Goal: Find specific page/section: Find specific page/section

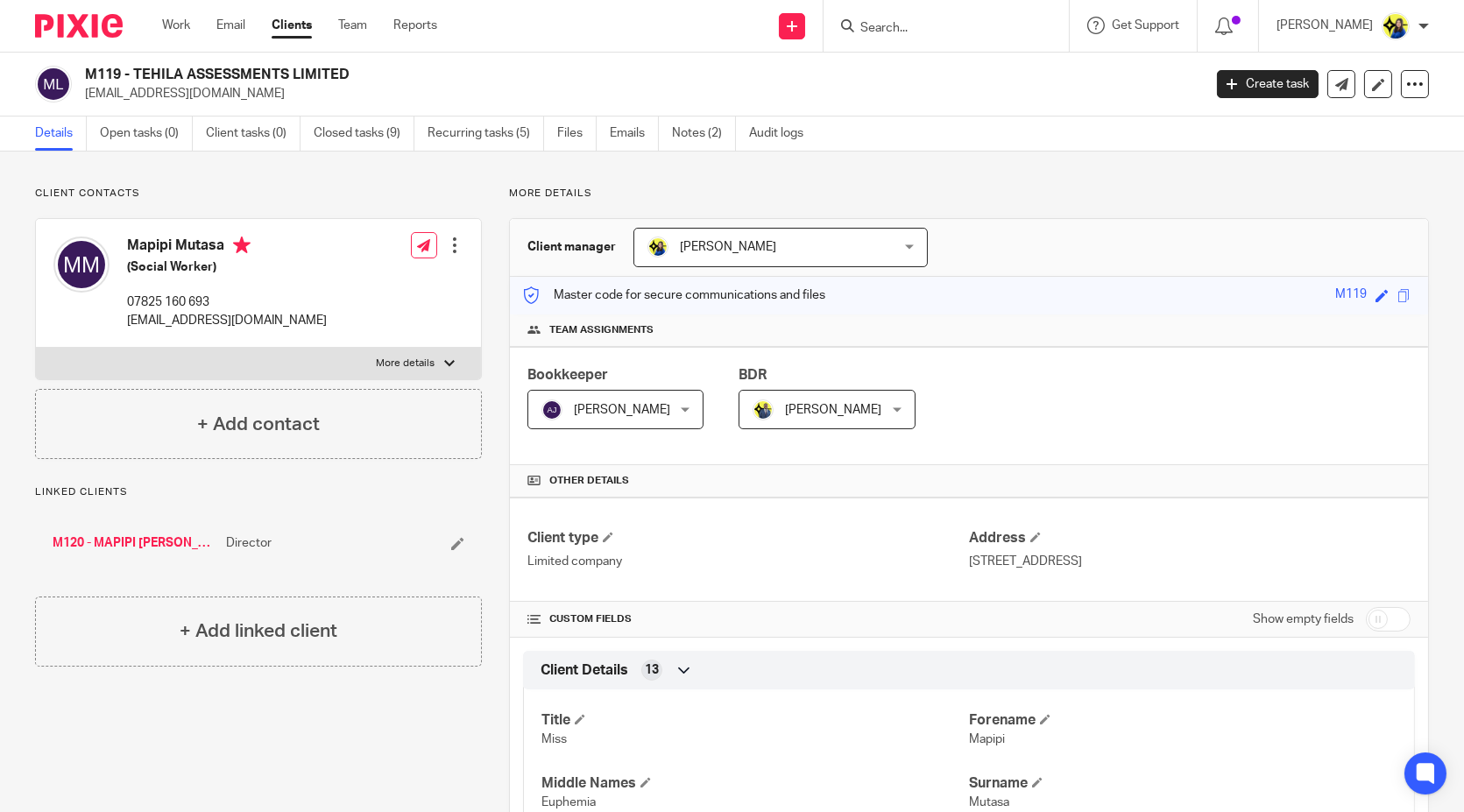
click at [1004, 25] on input "Search" at bounding box center [937, 29] width 158 height 16
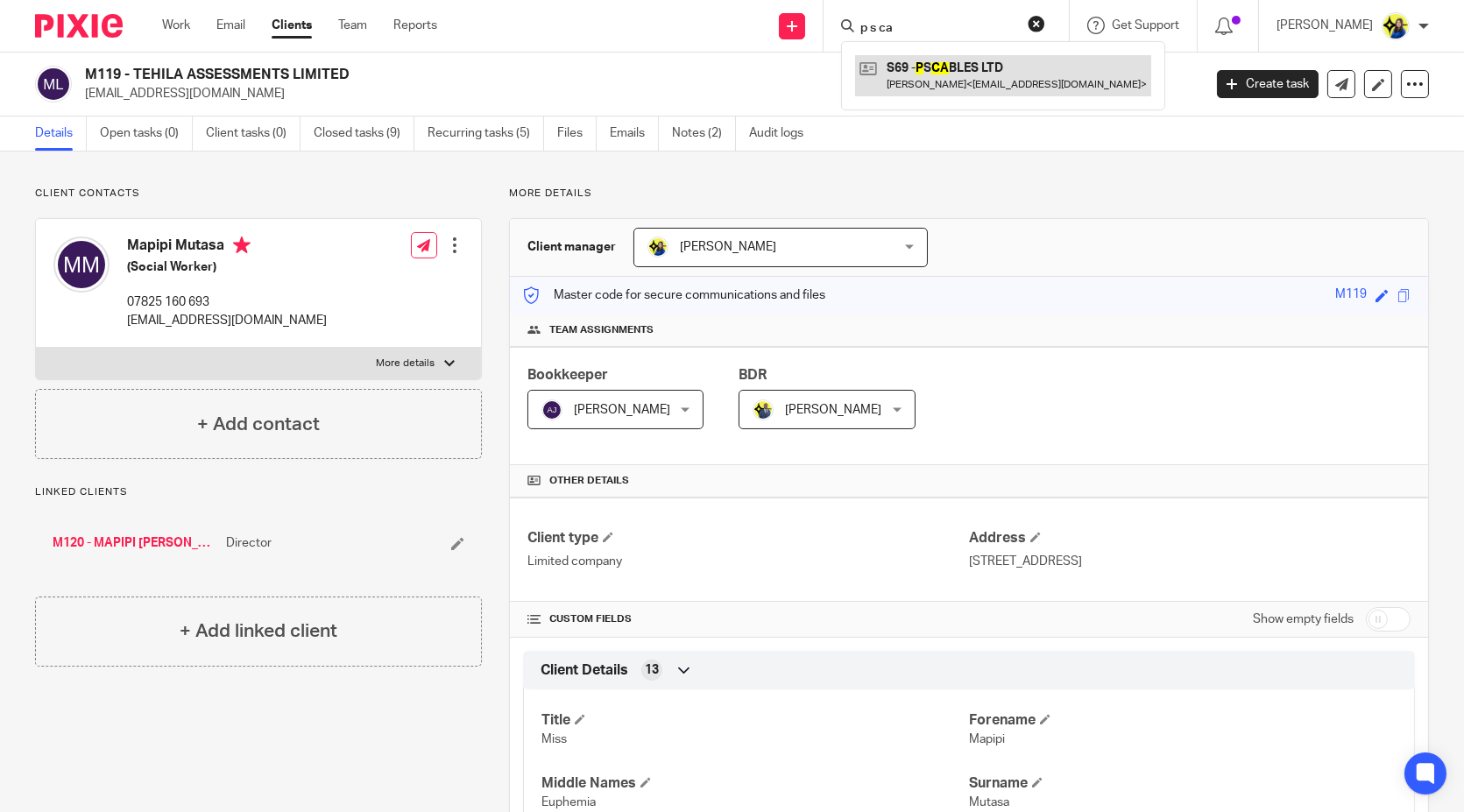
type input "p s ca"
click at [1016, 72] on link at bounding box center [1003, 76] width 296 height 41
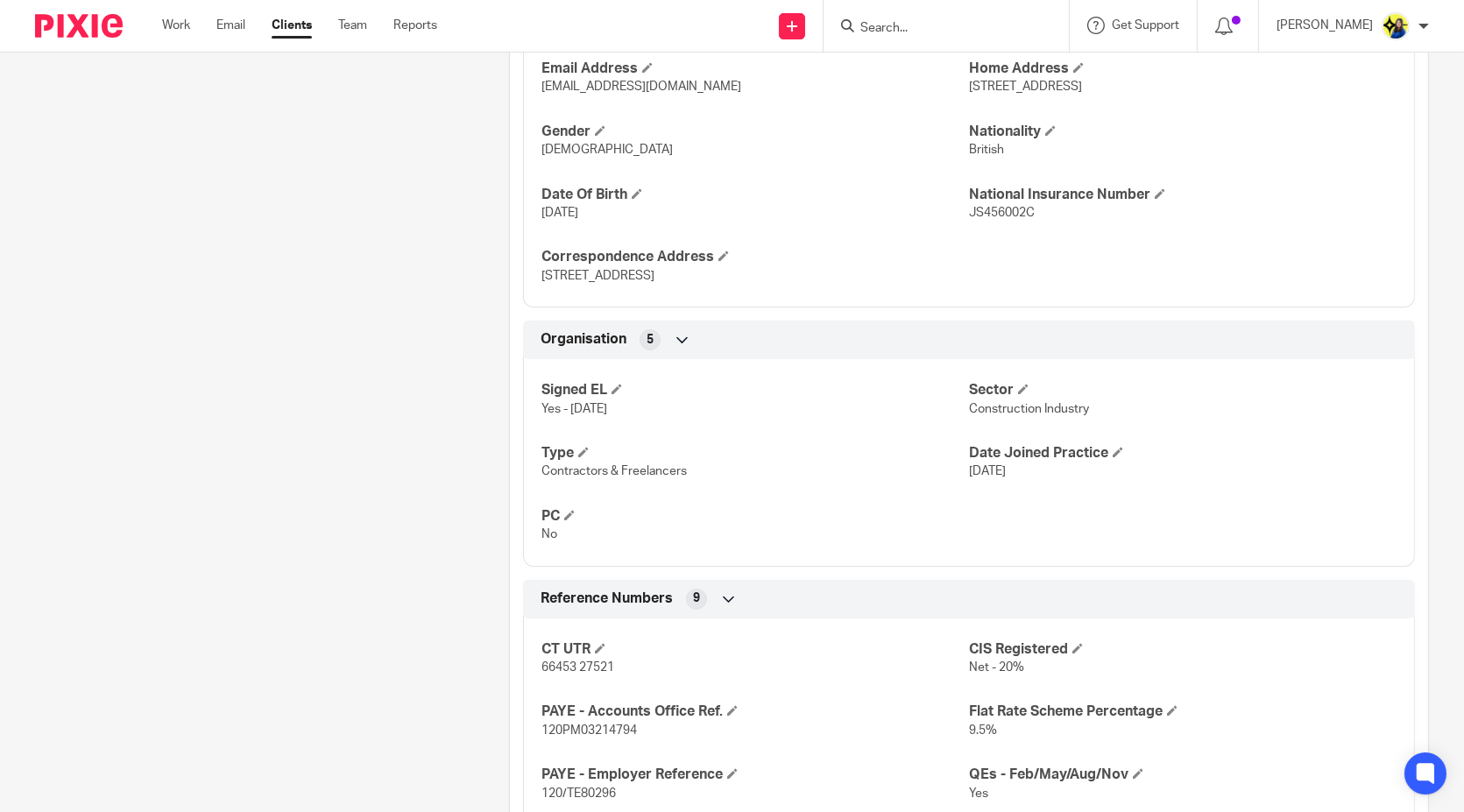
click at [404, 382] on div "Client contacts [PERSON_NAME] (Cable Puller) 07411 831 111 [EMAIL_ADDRESS][DOMA…" at bounding box center [245, 462] width 474 height 2106
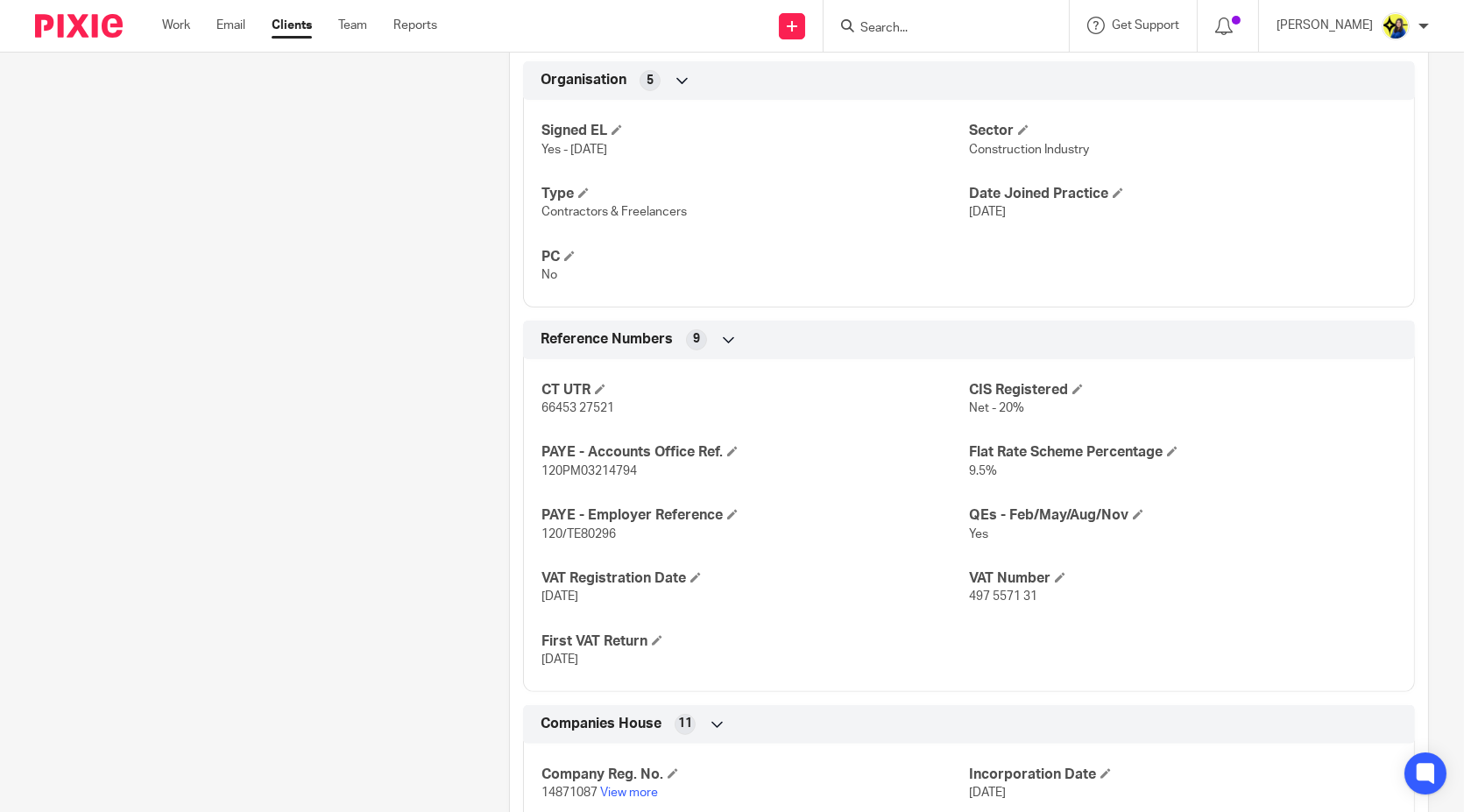
scroll to position [1168, 0]
